Goal: Communication & Community: Ask a question

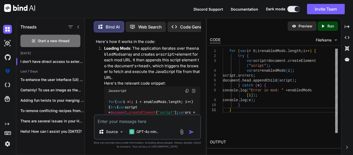
scroll to position [29216, 0]
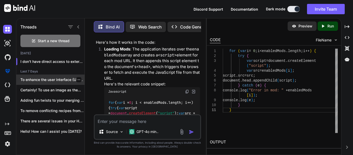
click at [61, 75] on div "To enhance the user interface (UI) of..." at bounding box center [50, 79] width 68 height 10
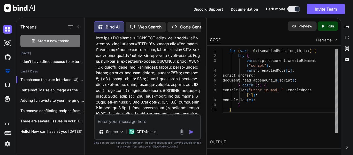
scroll to position [0, 0]
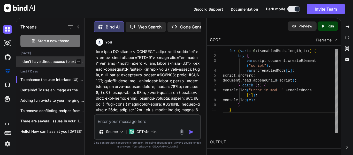
click at [48, 60] on p "I don't have direct access to external w..." at bounding box center [52, 61] width 64 height 5
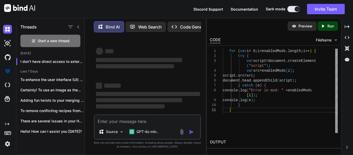
type textarea "x"
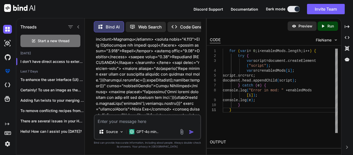
scroll to position [28653, 0]
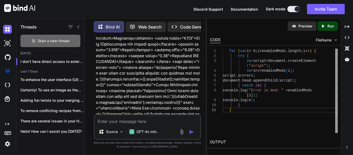
click at [58, 41] on span "Start a new thread" at bounding box center [54, 40] width 32 height 5
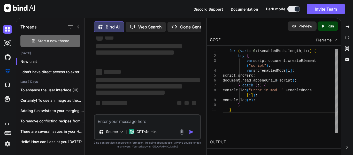
scroll to position [14, 0]
click at [131, 121] on textarea at bounding box center [147, 119] width 106 height 9
paste textarea "<!DOCTYPE html> <html lang="en"> <head> <meta charset="UTF-8"> <meta name="view…"
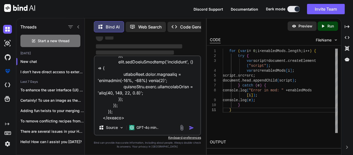
scroll to position [2002, 0]
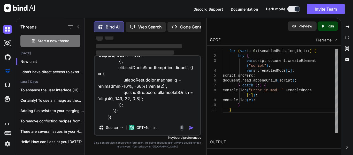
click at [104, 110] on textarea at bounding box center [147, 88] width 106 height 64
type textarea "make it look better <!DOCTYPE html> <html lang="en"> <head> <meta charset="UTF-…"
click at [161, 44] on span "‌" at bounding box center [139, 46] width 86 height 4
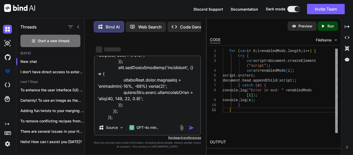
scroll to position [0, 0]
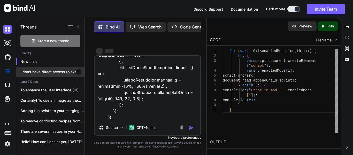
click at [67, 72] on p "I don't have direct access to external w..." at bounding box center [52, 71] width 64 height 5
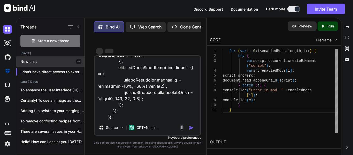
click at [59, 62] on p "New chat" at bounding box center [52, 61] width 64 height 5
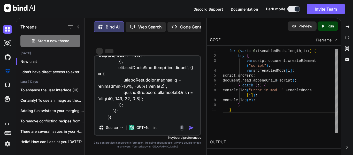
click at [165, 53] on div "‌ ‌" at bounding box center [148, 51] width 104 height 8
click at [147, 85] on textarea at bounding box center [147, 88] width 106 height 64
click at [143, 29] on div "Web Search" at bounding box center [145, 27] width 40 height 10
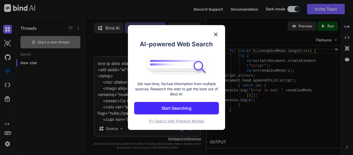
scroll to position [2, 0]
